Goal: Task Accomplishment & Management: Complete application form

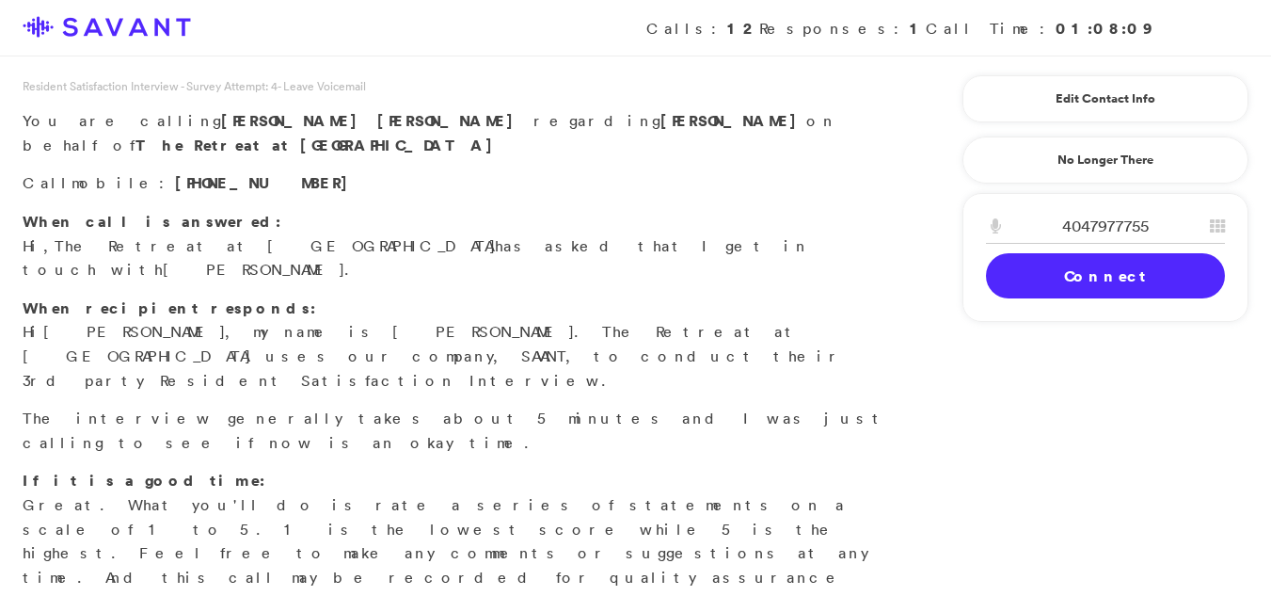
click at [1084, 279] on link "Connect" at bounding box center [1105, 275] width 239 height 45
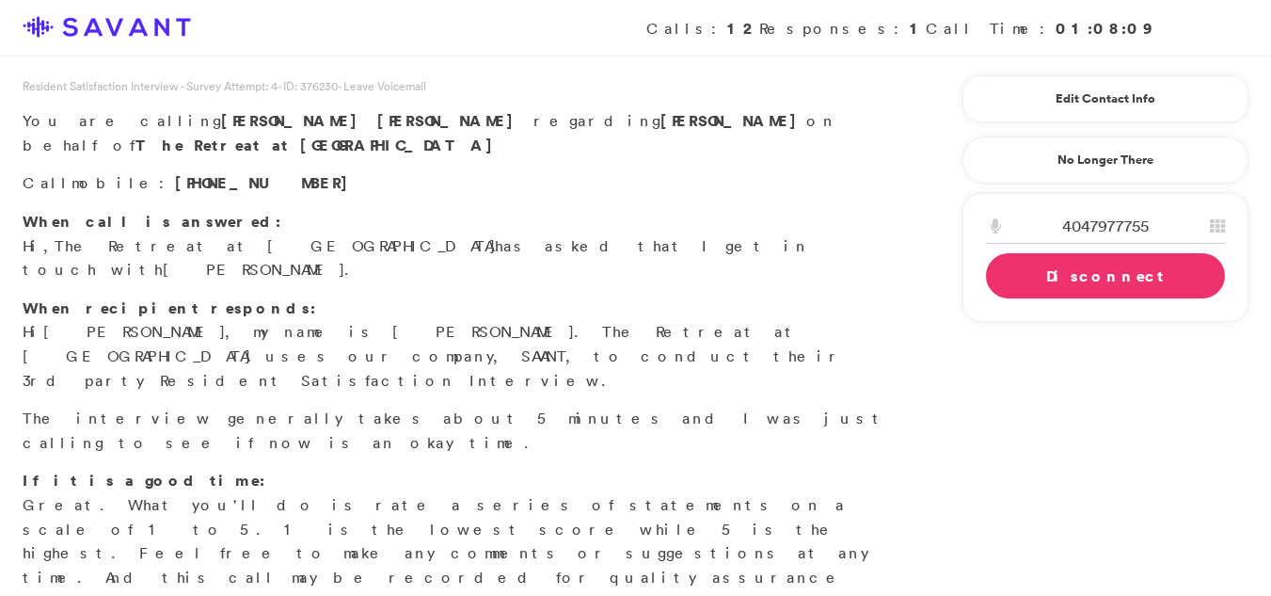
click at [0, 0] on link "Connect" at bounding box center [0, 0] width 0 height 0
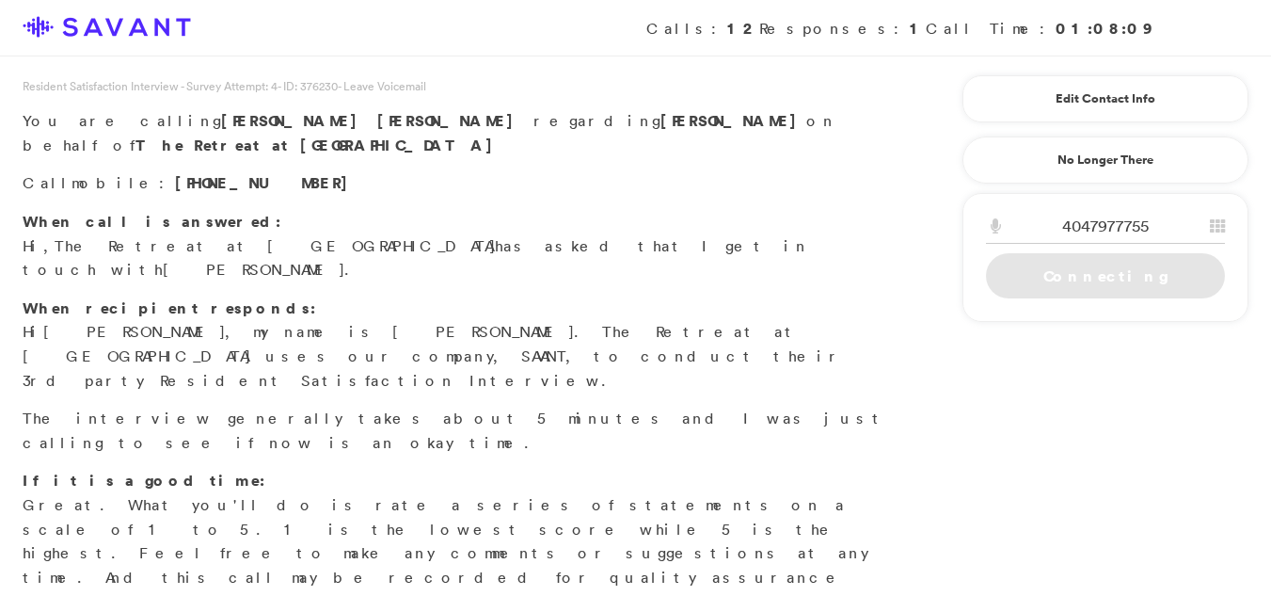
click at [1068, 282] on link "Connecting" at bounding box center [1105, 275] width 239 height 45
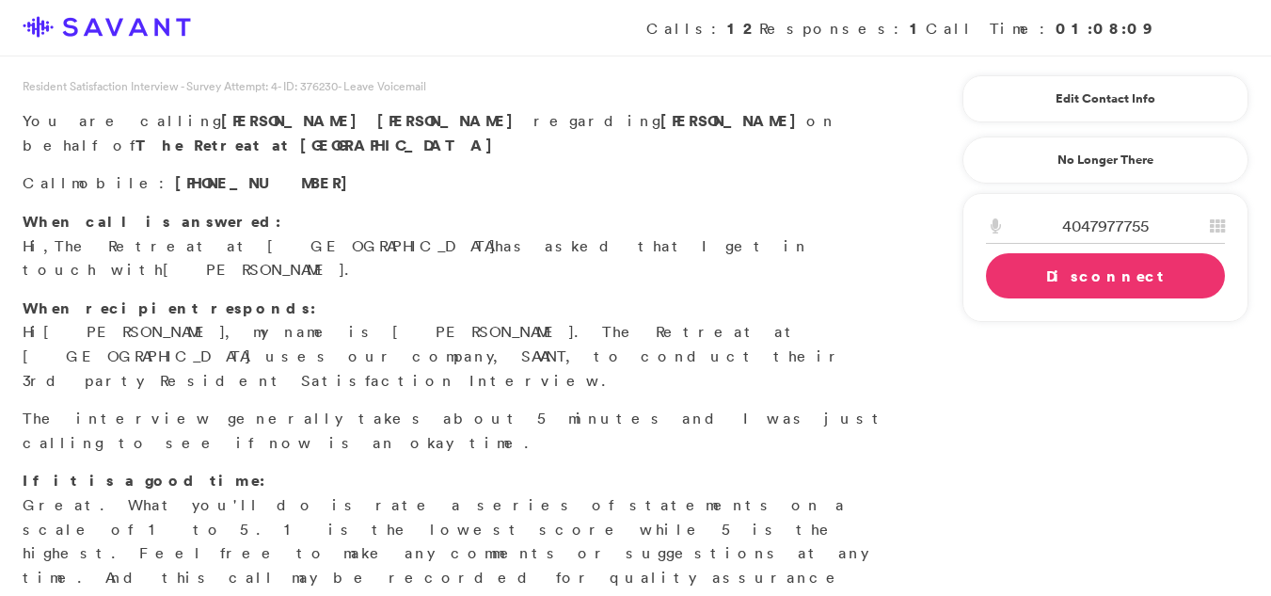
click at [1118, 283] on link "Disconnect" at bounding box center [1105, 275] width 239 height 45
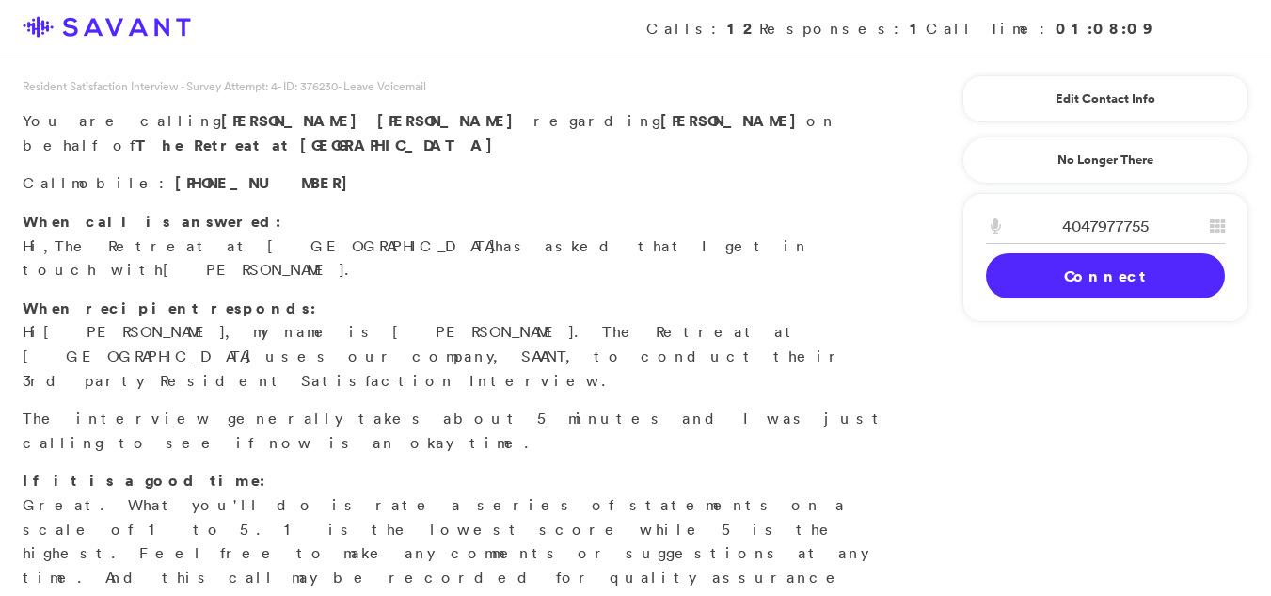
scroll to position [342, 0]
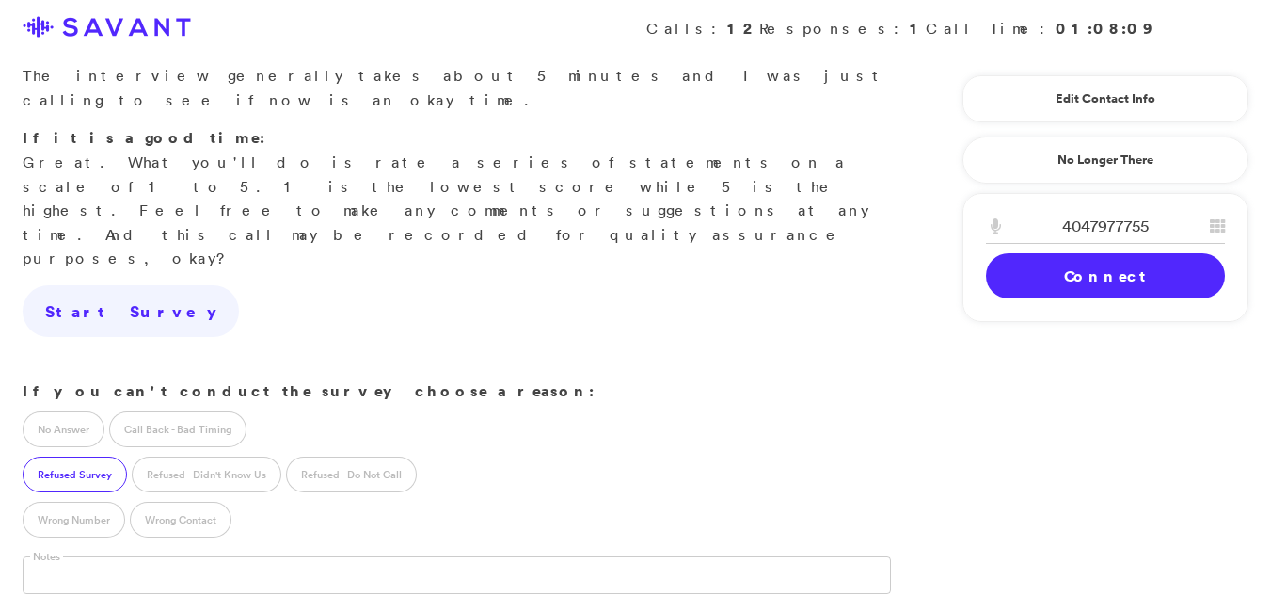
click at [58, 411] on label "No Answer" at bounding box center [64, 429] width 82 height 36
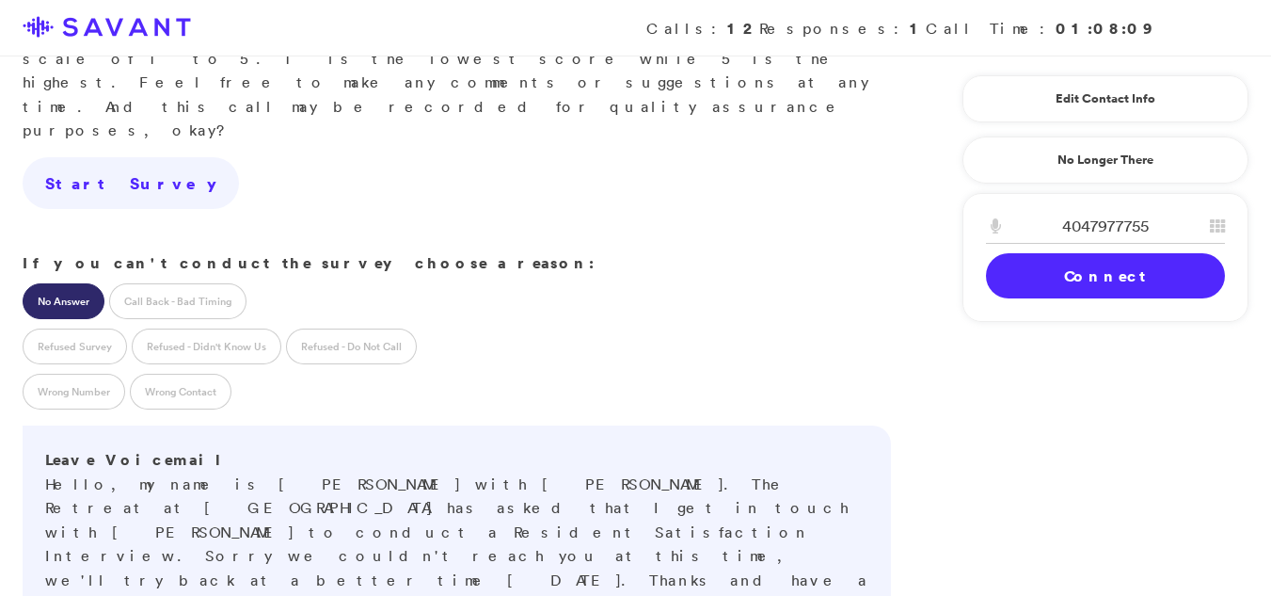
scroll to position [527, 0]
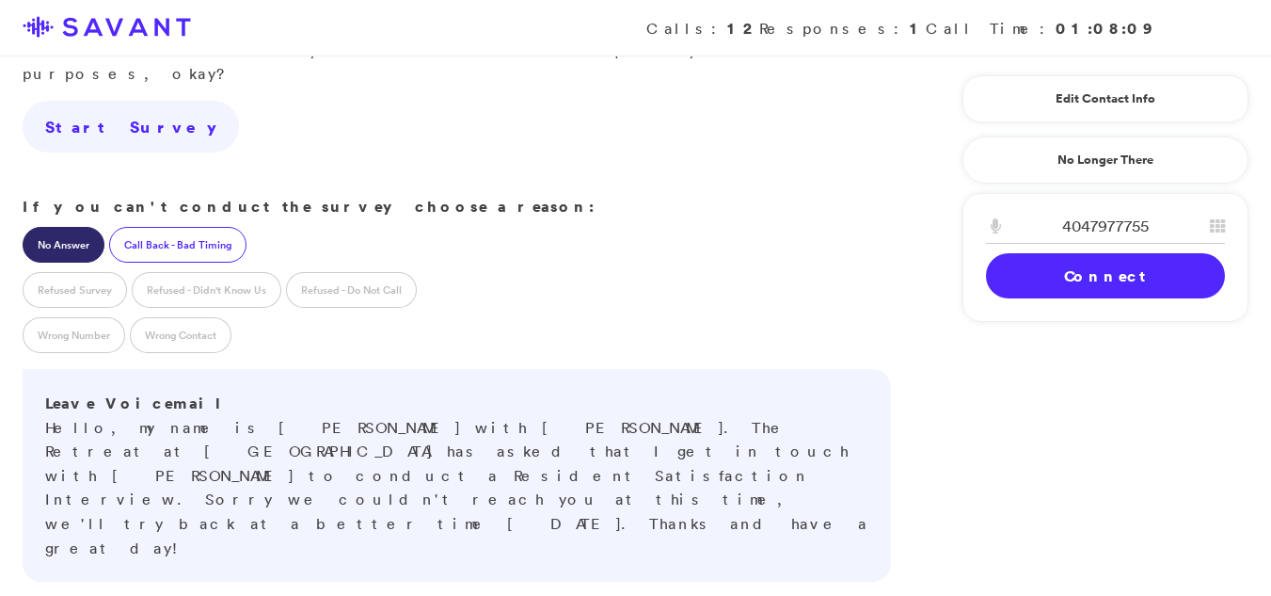
click at [164, 227] on label "Call Back - Bad Timing" at bounding box center [177, 245] width 137 height 36
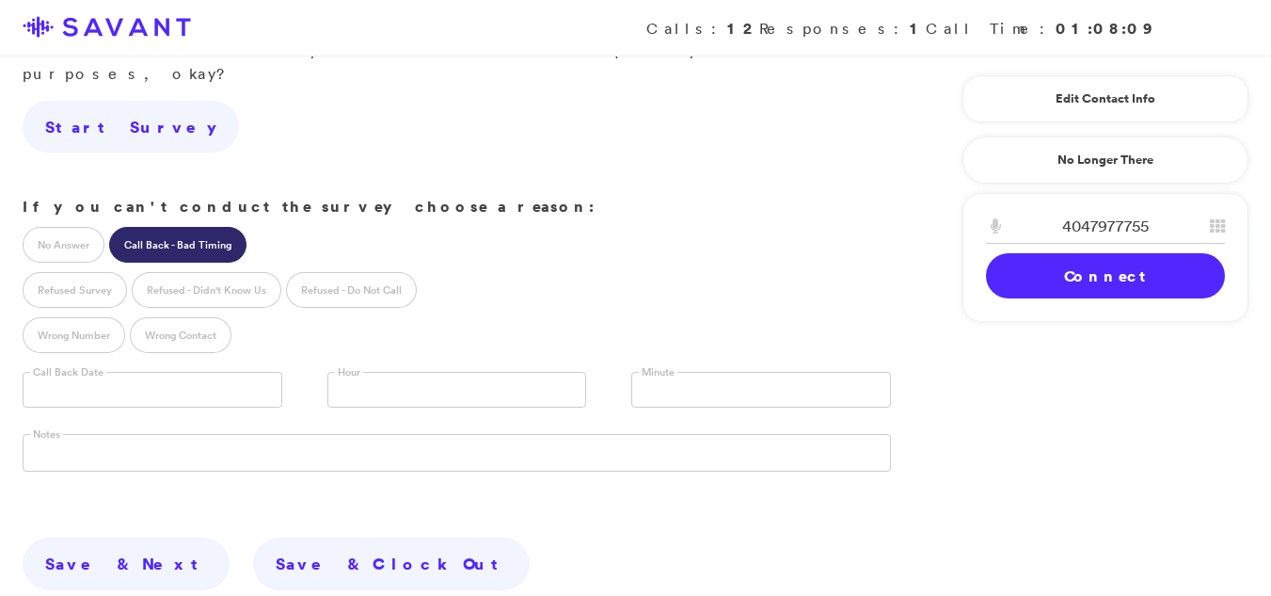
click at [166, 372] on input "text" at bounding box center [153, 390] width 260 height 36
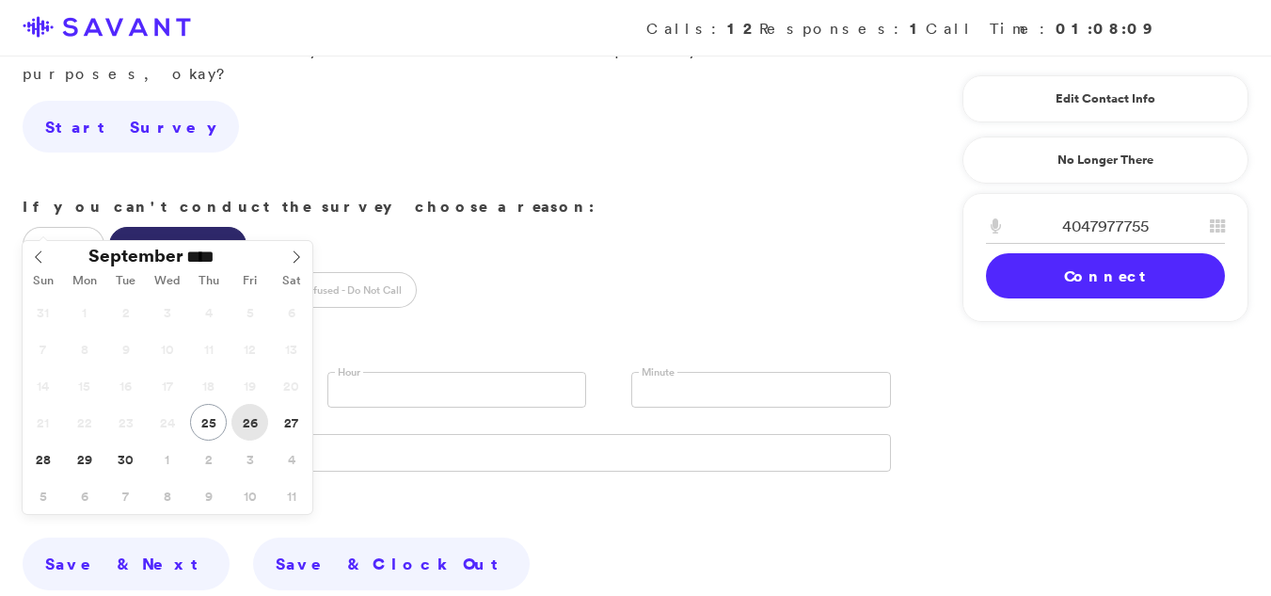
type input "**********"
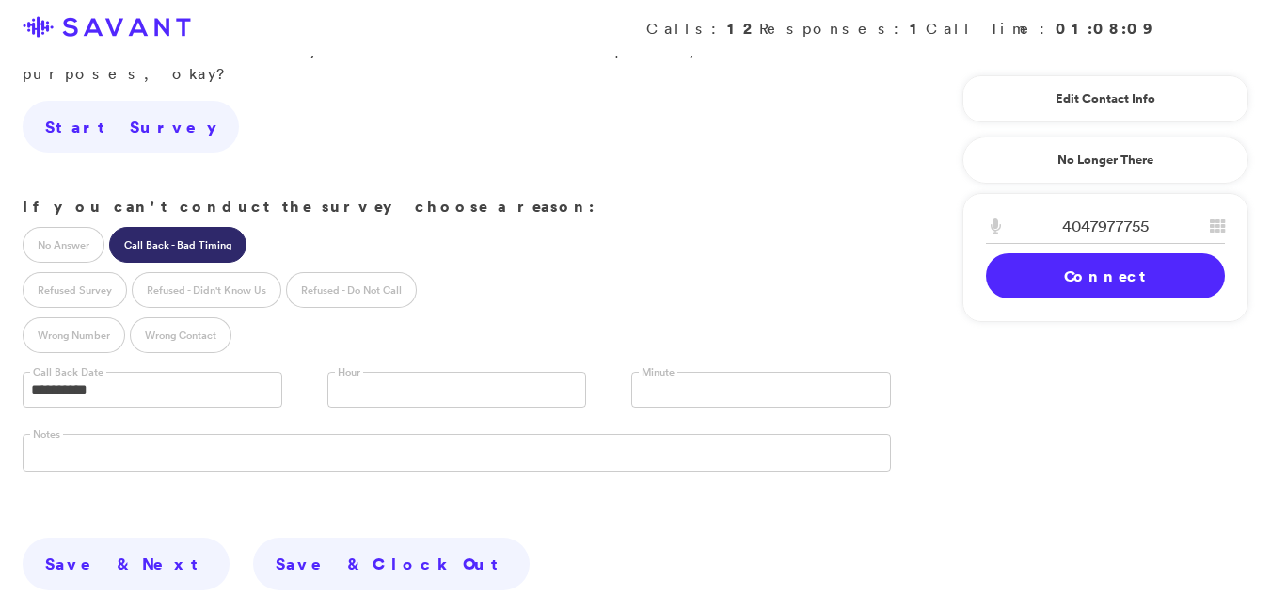
click at [389, 372] on link at bounding box center [457, 390] width 260 height 36
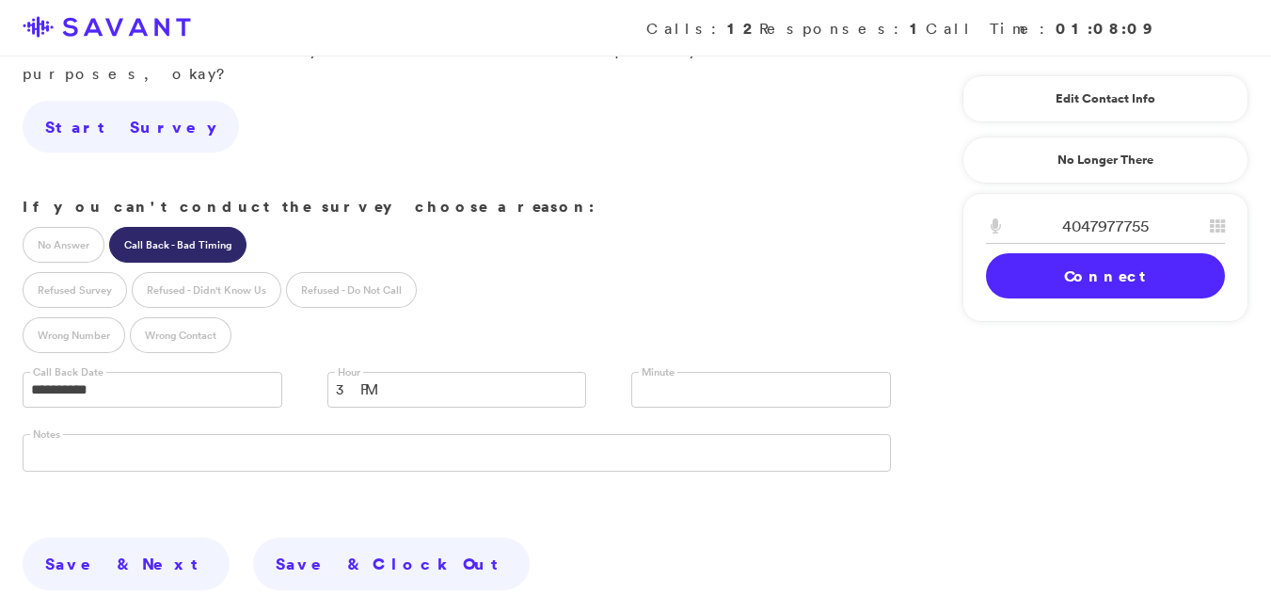
click at [647, 373] on input "text" at bounding box center [648, 391] width 17 height 36
click at [663, 407] on li "00" at bounding box center [761, 419] width 258 height 24
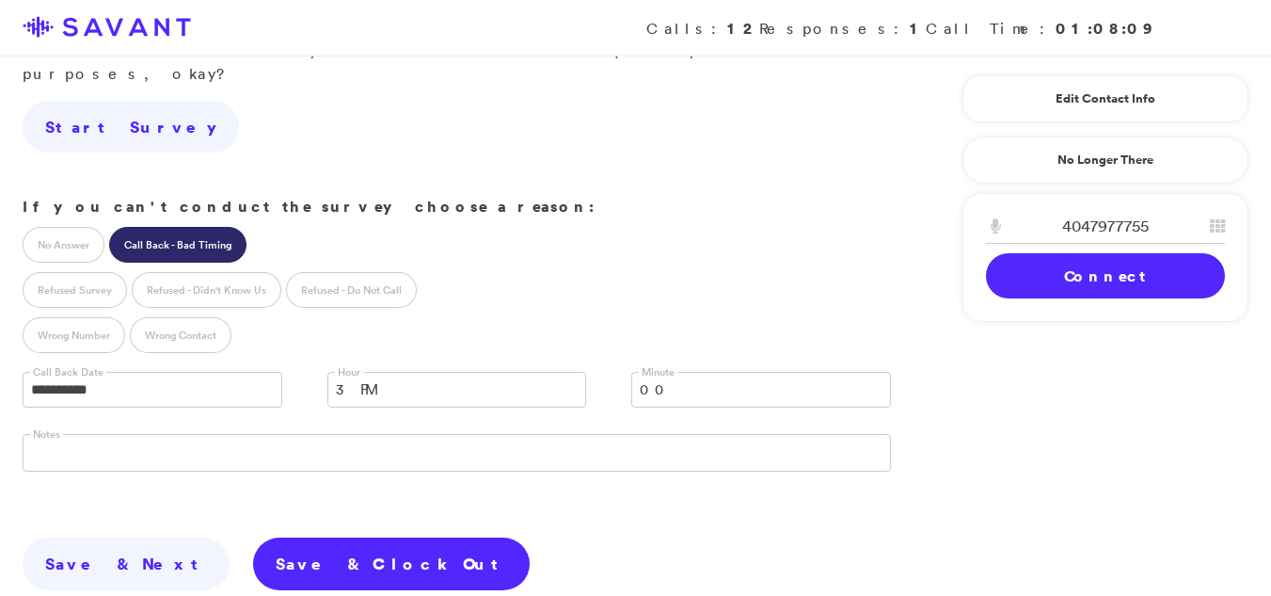
click at [299, 537] on link "Save & Clock Out" at bounding box center [391, 563] width 277 height 53
